Goal: Task Accomplishment & Management: Use online tool/utility

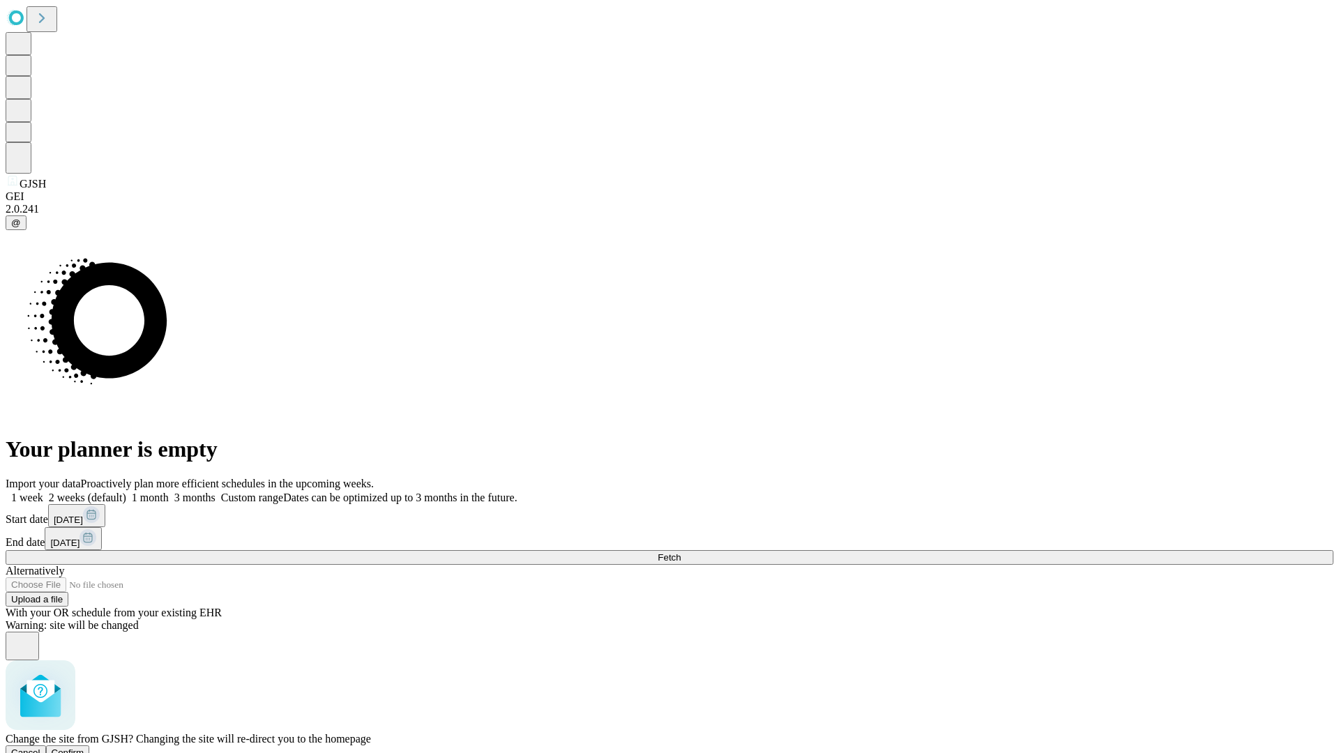
click at [84, 748] on span "Confirm" at bounding box center [68, 753] width 33 height 10
click at [169, 492] on label "1 month" at bounding box center [147, 498] width 43 height 12
click at [681, 552] on span "Fetch" at bounding box center [669, 557] width 23 height 10
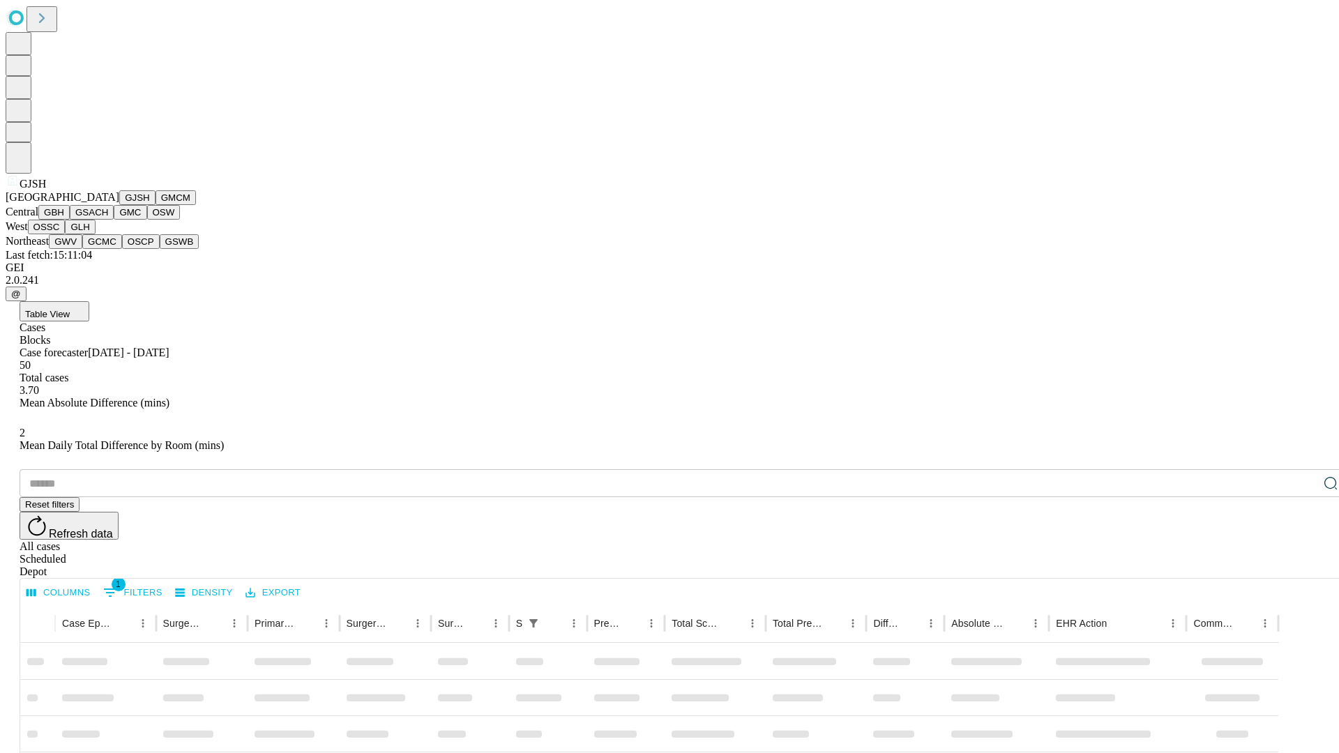
click at [156, 205] on button "GMCM" at bounding box center [176, 197] width 40 height 15
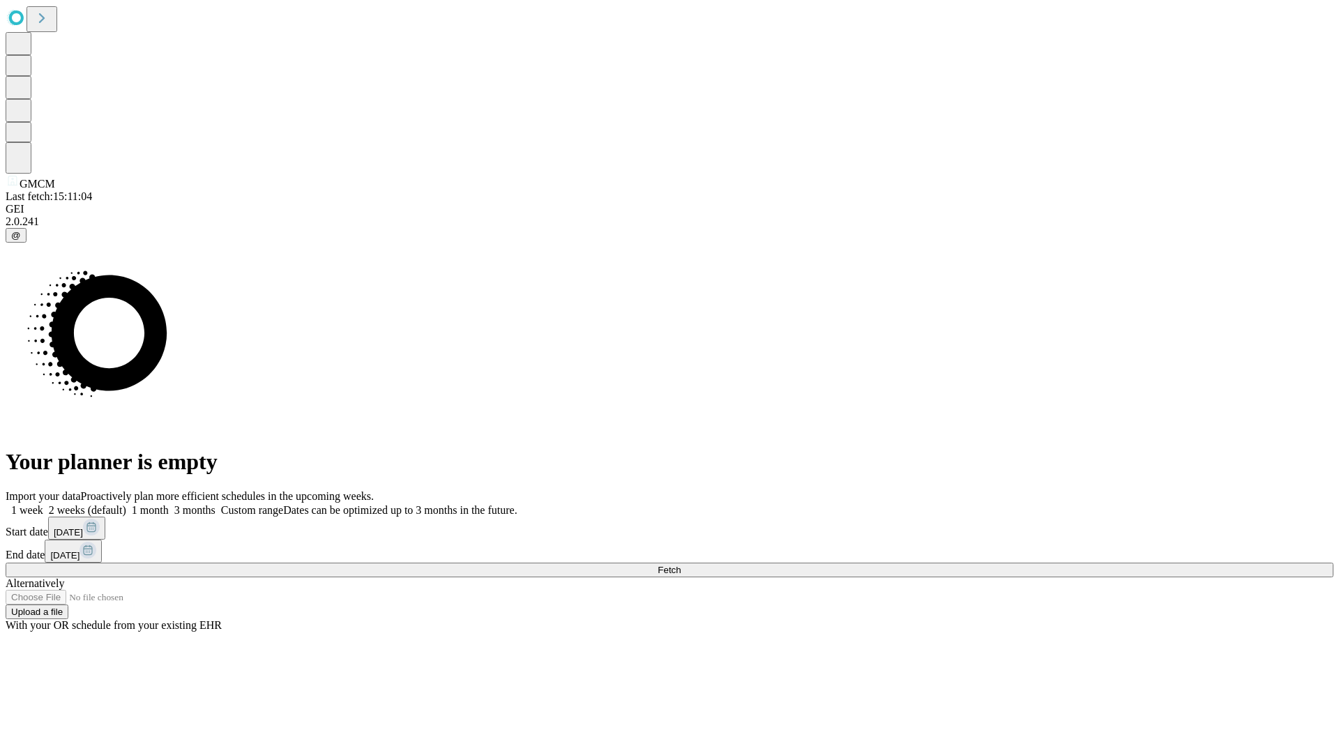
click at [169, 504] on label "1 month" at bounding box center [147, 510] width 43 height 12
click at [681, 565] on span "Fetch" at bounding box center [669, 570] width 23 height 10
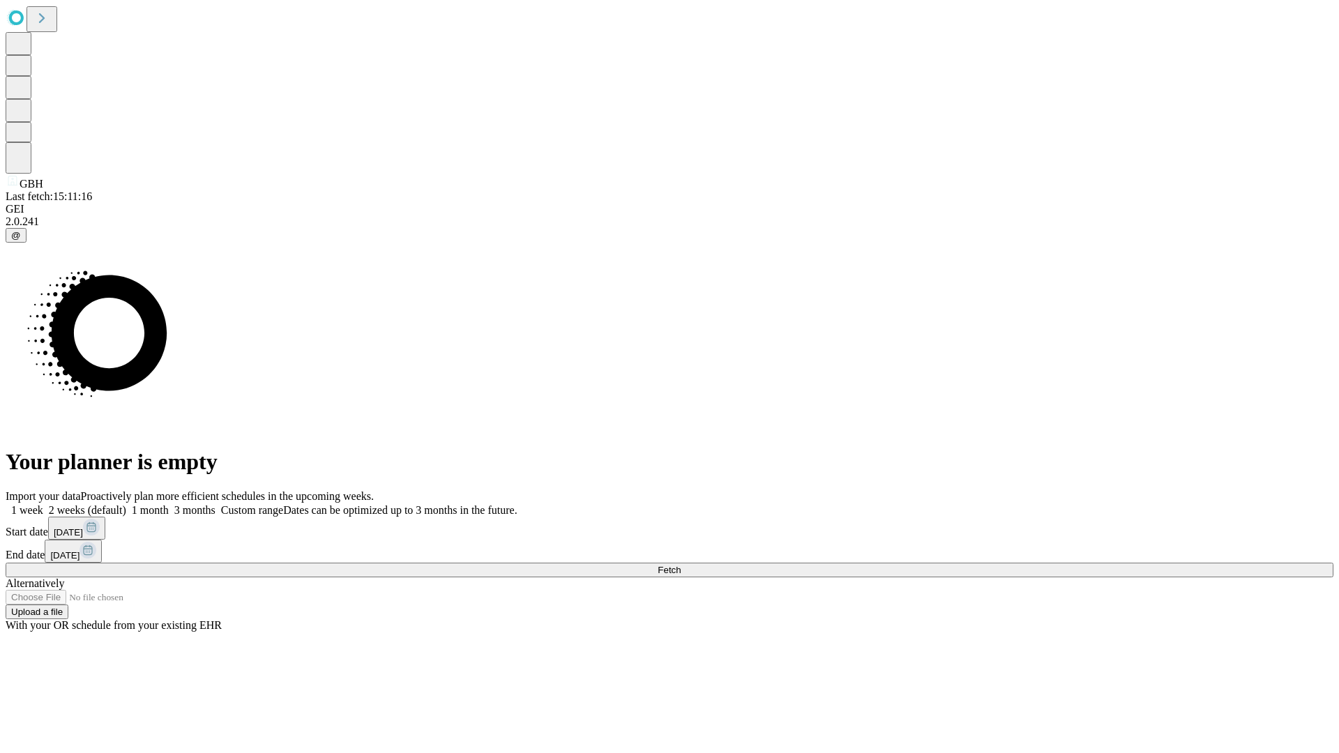
click at [169, 504] on label "1 month" at bounding box center [147, 510] width 43 height 12
click at [681, 565] on span "Fetch" at bounding box center [669, 570] width 23 height 10
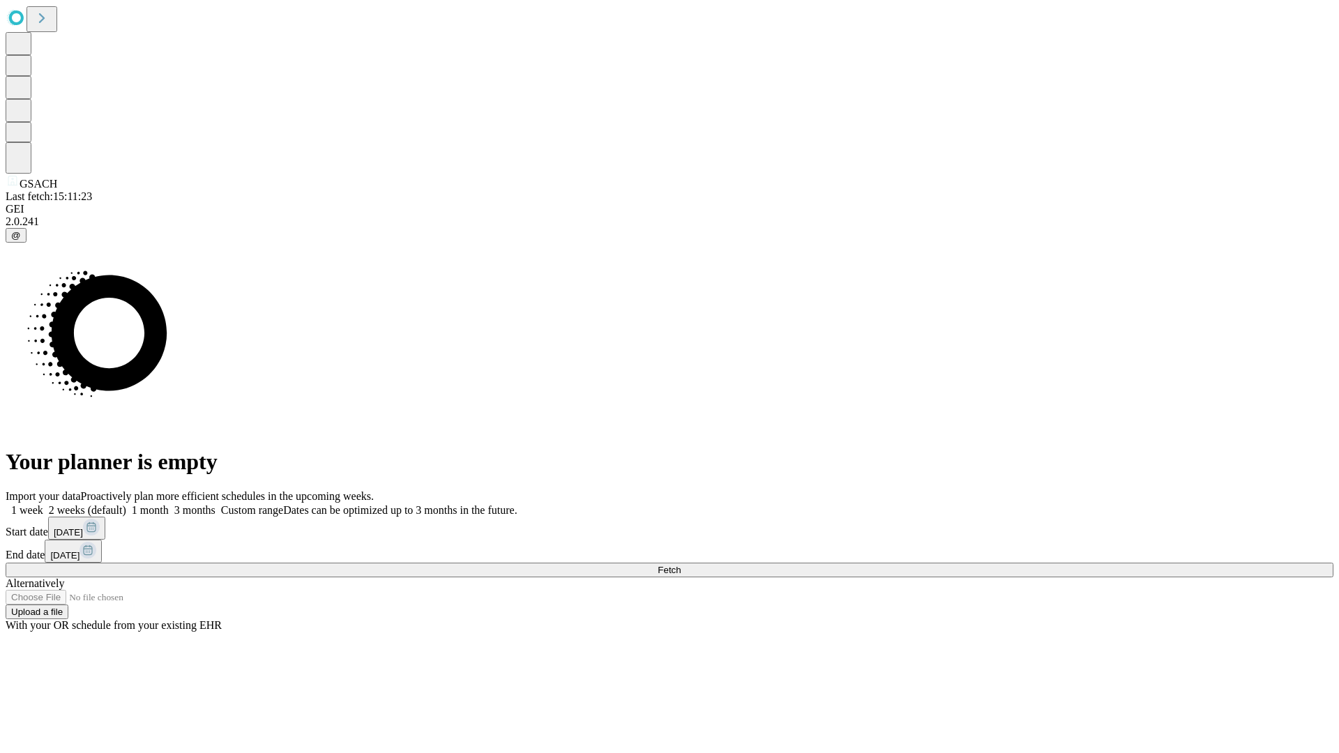
click at [169, 504] on label "1 month" at bounding box center [147, 510] width 43 height 12
click at [681, 565] on span "Fetch" at bounding box center [669, 570] width 23 height 10
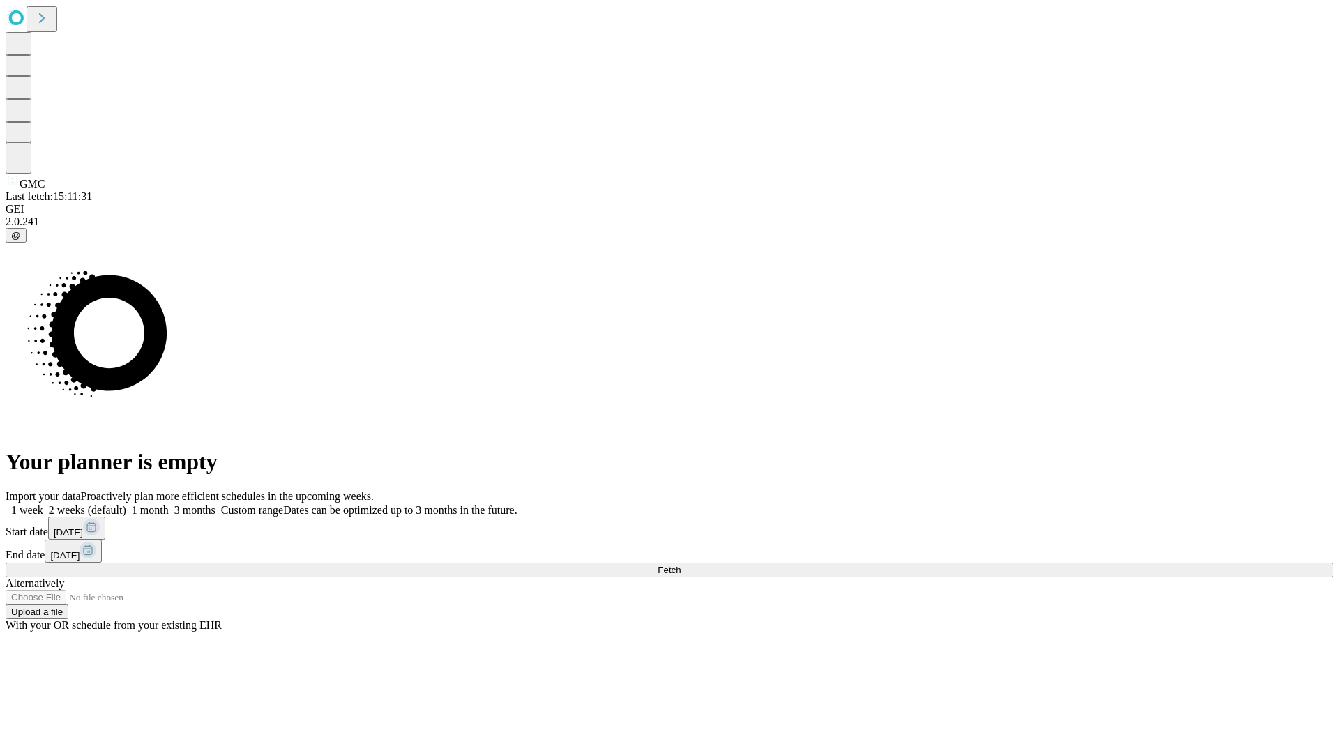
click at [169, 504] on label "1 month" at bounding box center [147, 510] width 43 height 12
click at [681, 565] on span "Fetch" at bounding box center [669, 570] width 23 height 10
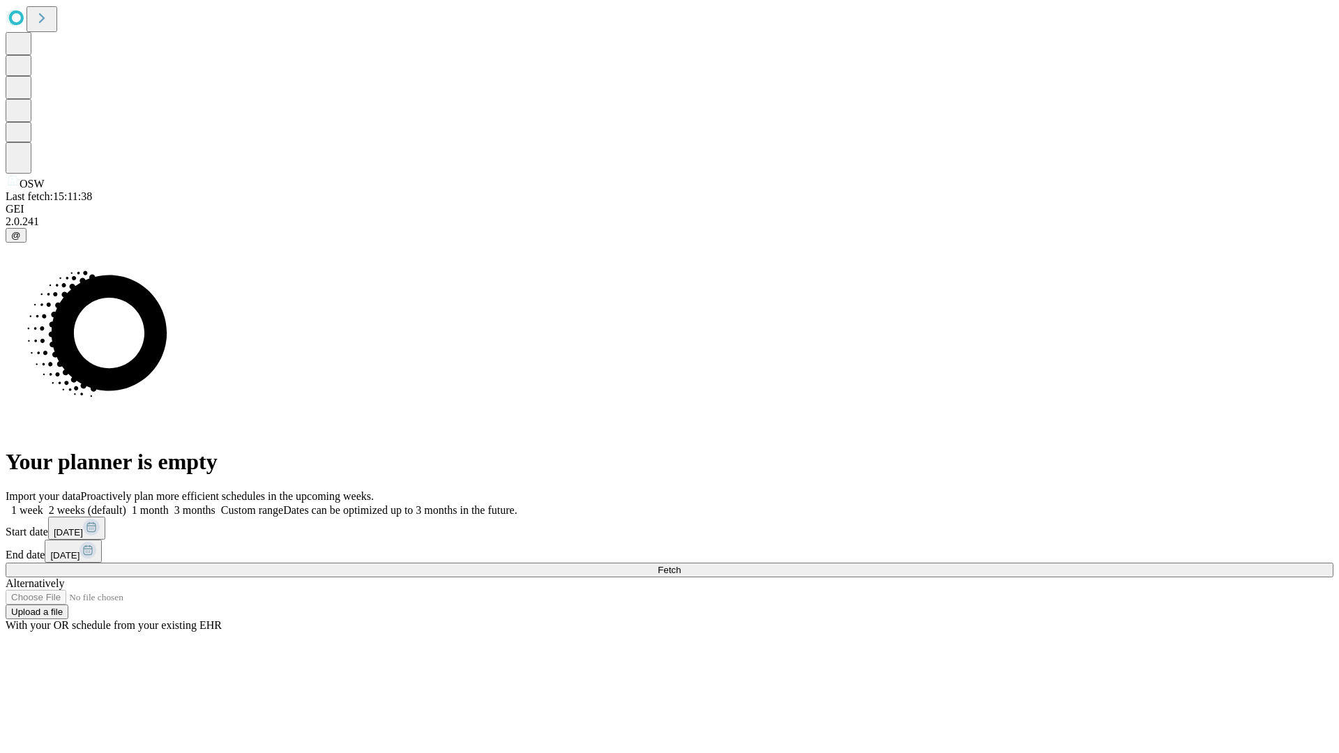
click at [169, 504] on label "1 month" at bounding box center [147, 510] width 43 height 12
click at [681, 565] on span "Fetch" at bounding box center [669, 570] width 23 height 10
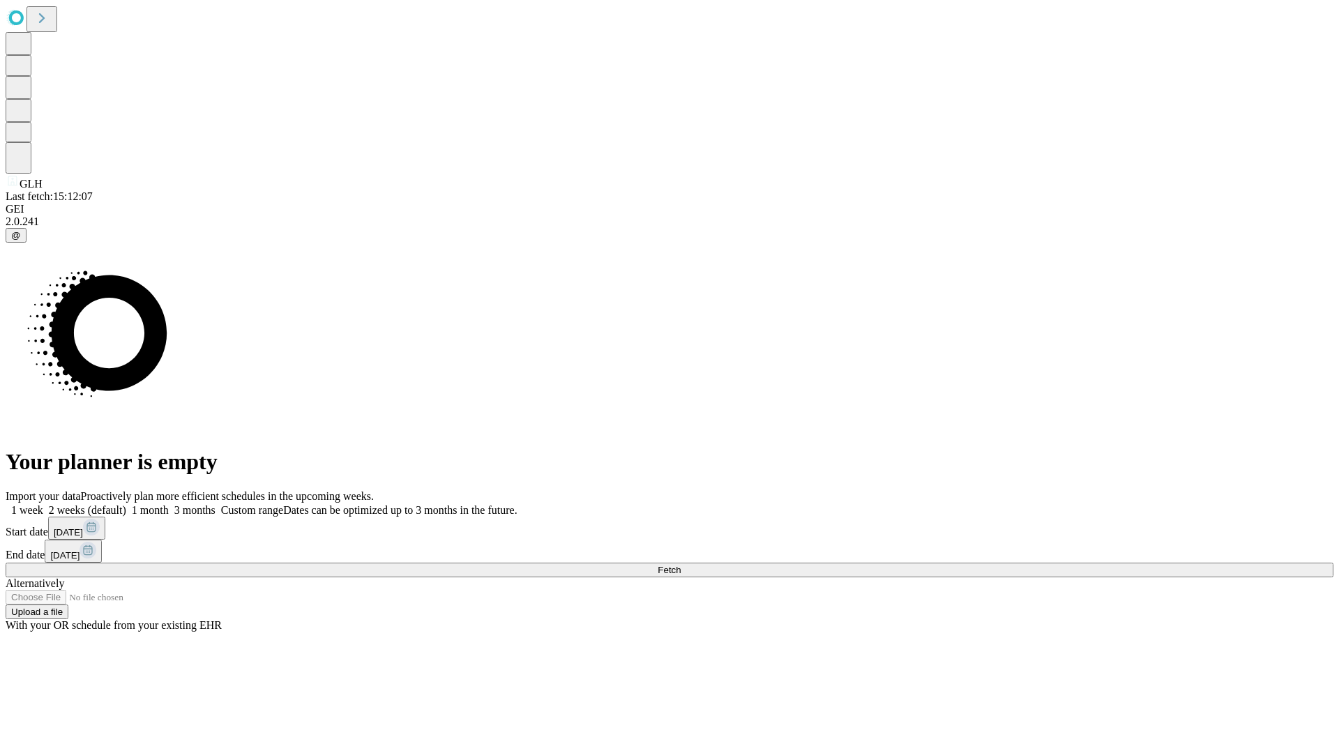
click at [681, 565] on span "Fetch" at bounding box center [669, 570] width 23 height 10
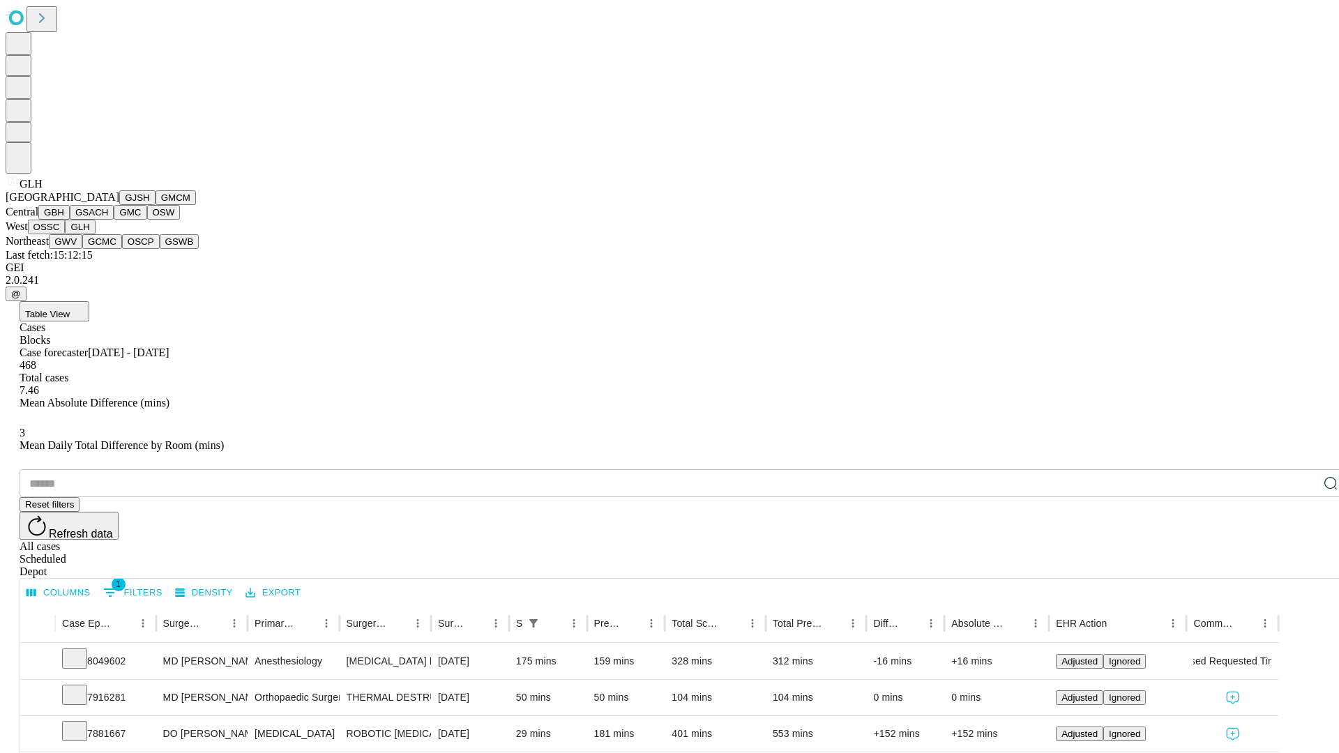
click at [82, 249] on button "GWV" at bounding box center [65, 241] width 33 height 15
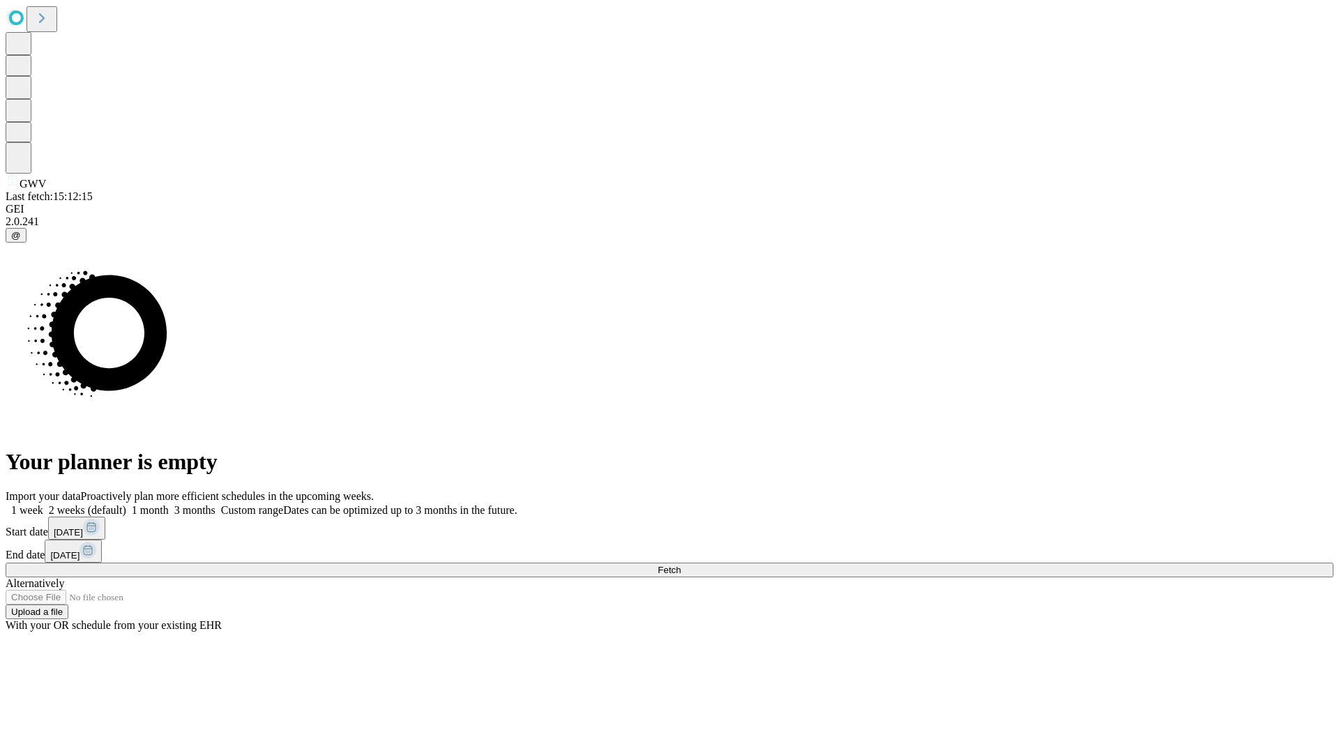
click at [169, 504] on label "1 month" at bounding box center [147, 510] width 43 height 12
click at [681, 565] on span "Fetch" at bounding box center [669, 570] width 23 height 10
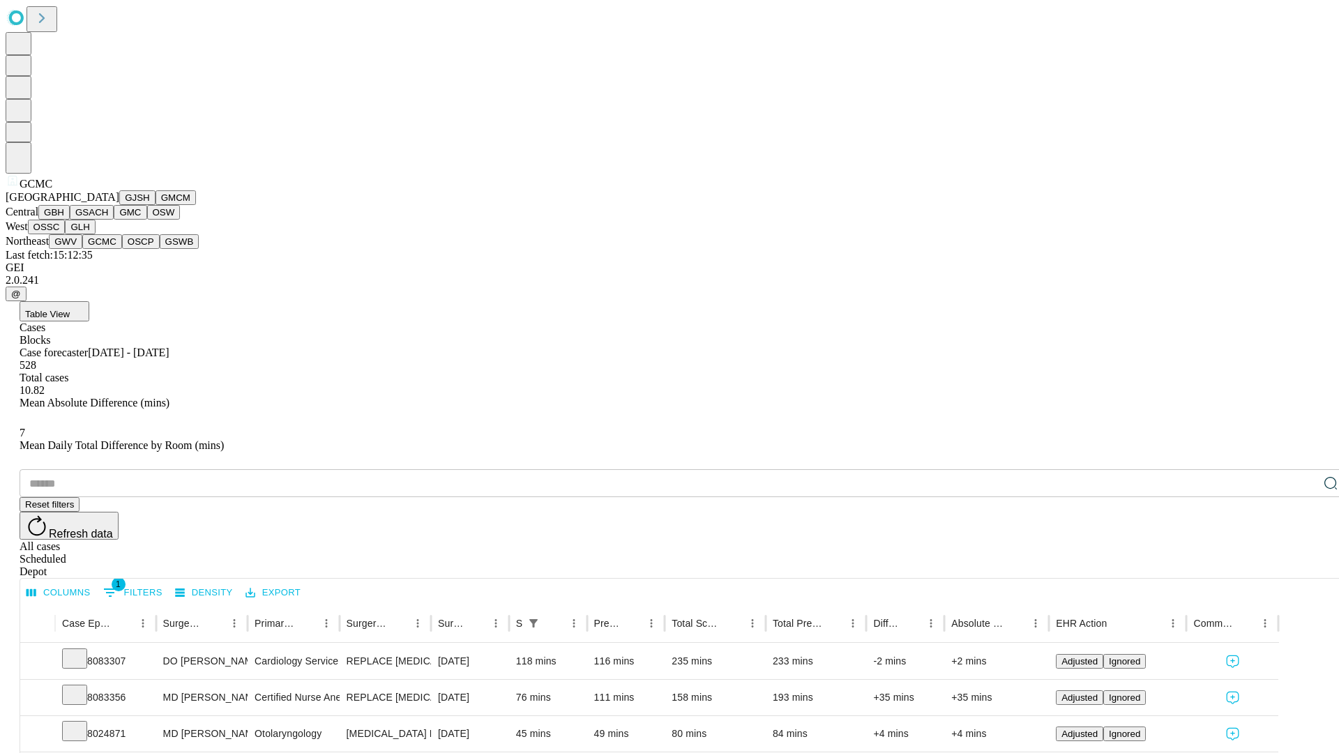
click at [122, 249] on button "OSCP" at bounding box center [141, 241] width 38 height 15
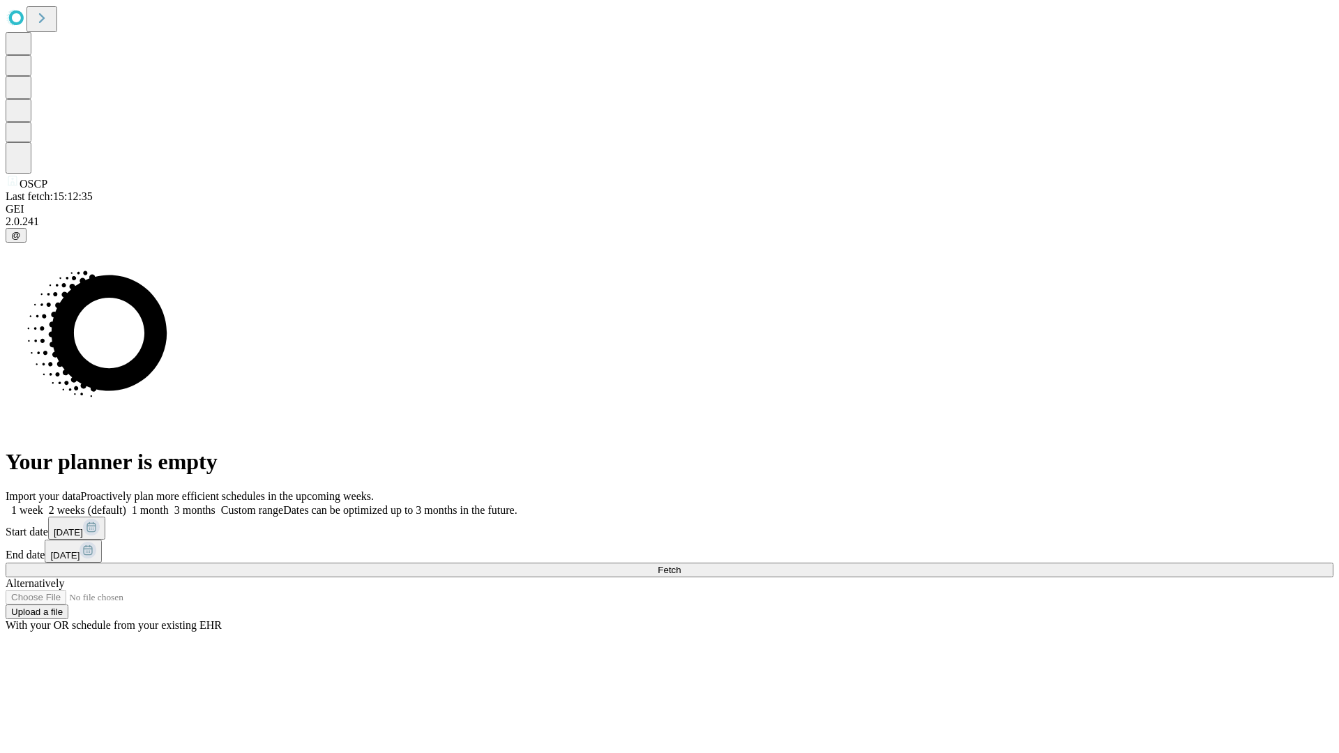
click at [169, 504] on label "1 month" at bounding box center [147, 510] width 43 height 12
click at [681, 565] on span "Fetch" at bounding box center [669, 570] width 23 height 10
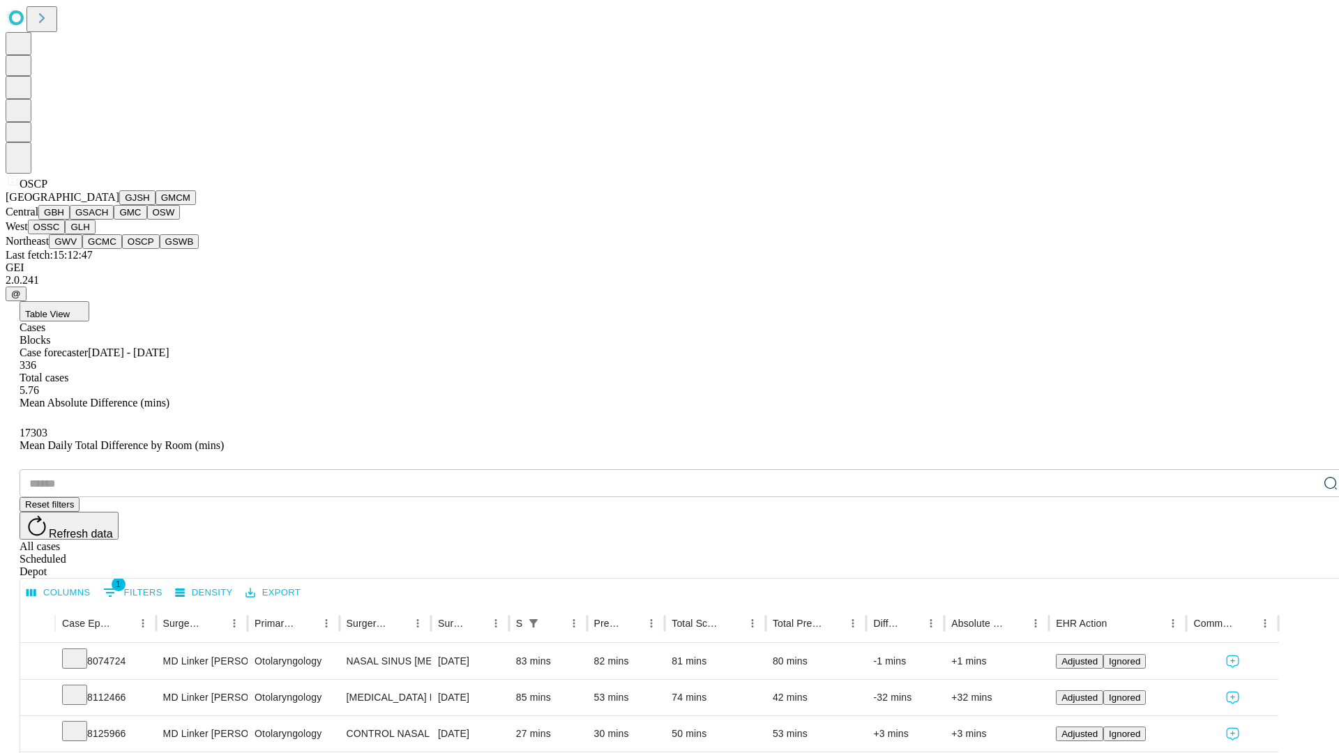
click at [160, 249] on button "GSWB" at bounding box center [180, 241] width 40 height 15
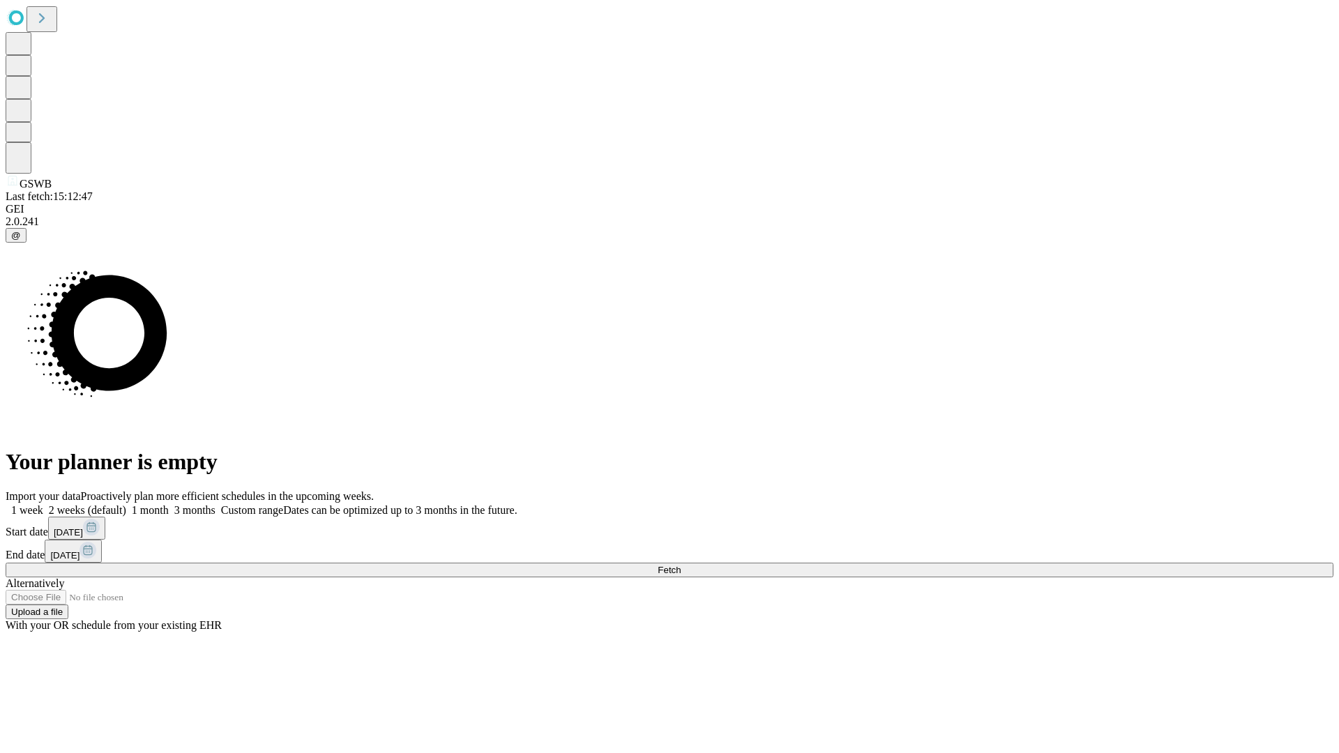
click at [169, 504] on label "1 month" at bounding box center [147, 510] width 43 height 12
click at [681, 565] on span "Fetch" at bounding box center [669, 570] width 23 height 10
